Goal: Transaction & Acquisition: Purchase product/service

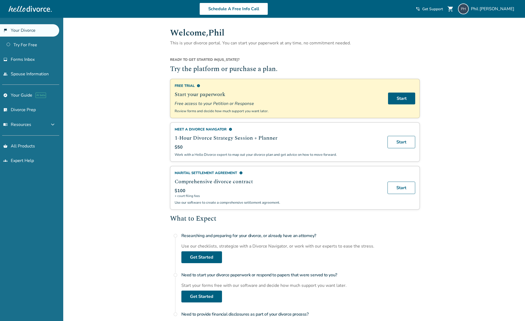
click at [395, 9] on span "shopping_cart" at bounding box center [450, 9] width 6 height 6
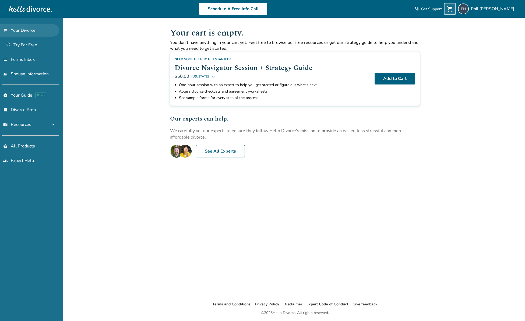
click at [25, 30] on link "flag_2 Your Divorce" at bounding box center [29, 30] width 59 height 12
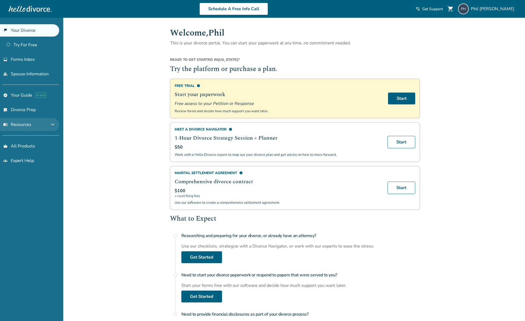
click at [29, 122] on span "menu_book Resources" at bounding box center [17, 125] width 28 height 6
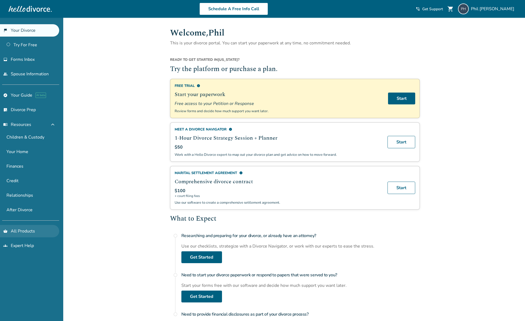
click at [31, 226] on link "shopping_basket All Products" at bounding box center [29, 231] width 59 height 12
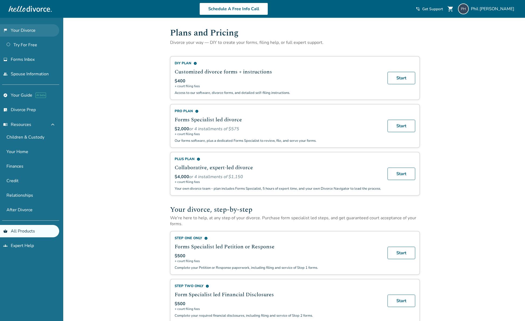
click at [24, 33] on link "flag_2 Your Divorce" at bounding box center [29, 30] width 59 height 12
